Goal: Information Seeking & Learning: Learn about a topic

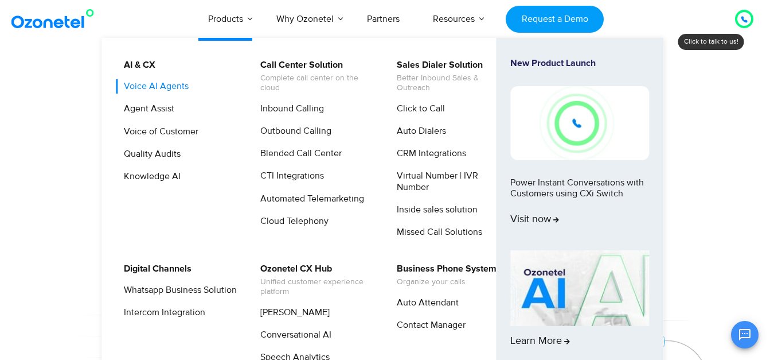
click at [166, 85] on link "Voice AI Agents" at bounding box center [153, 86] width 74 height 14
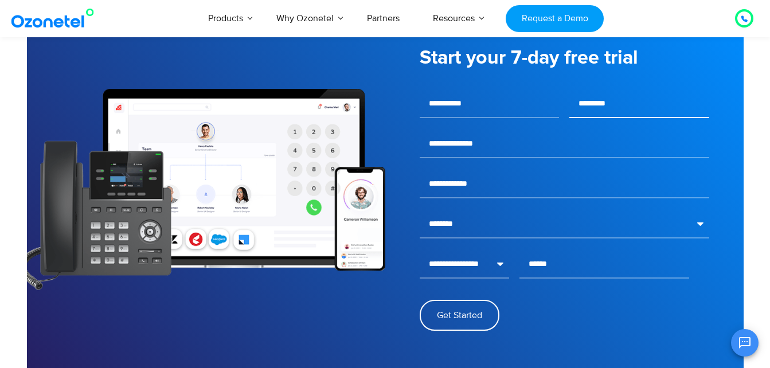
scroll to position [1663, 0]
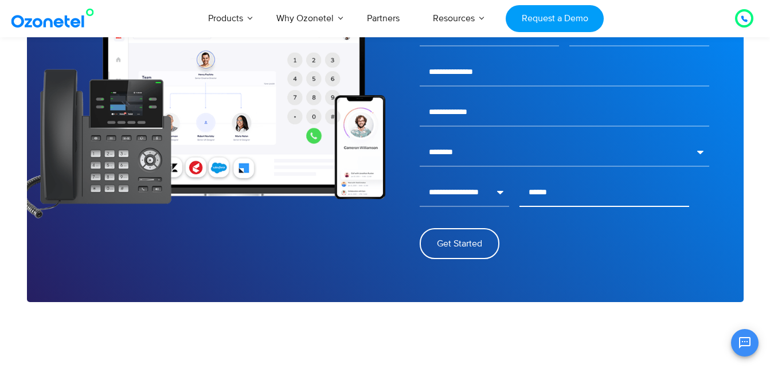
click at [529, 186] on input "text" at bounding box center [605, 192] width 170 height 29
click at [516, 195] on div at bounding box center [604, 192] width 180 height 29
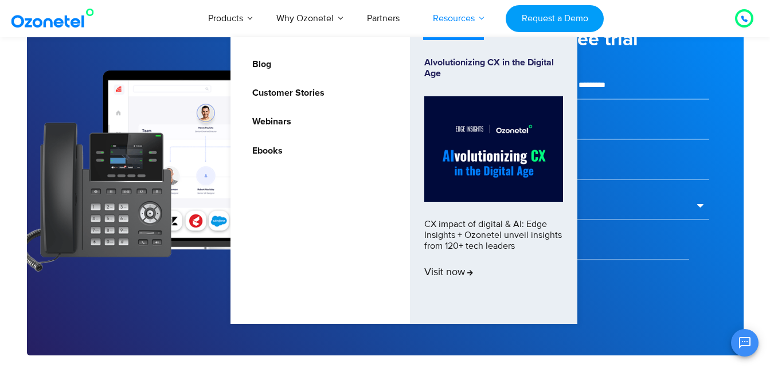
scroll to position [1720, 0]
